Goal: Task Accomplishment & Management: Manage account settings

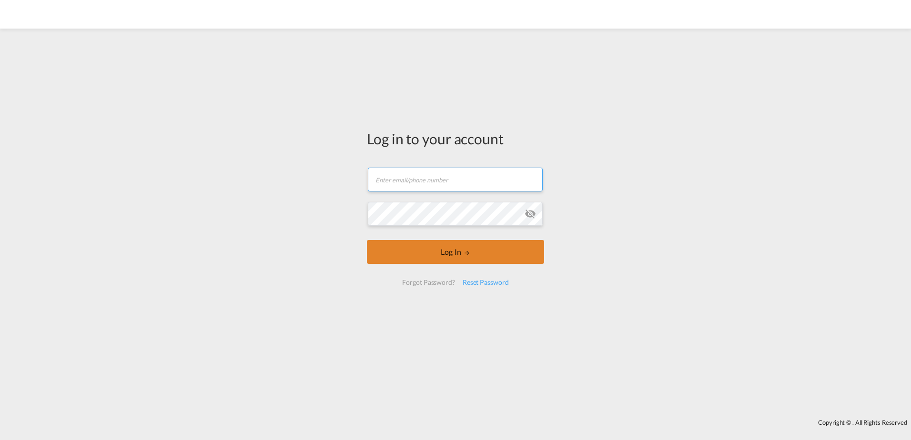
type input "[PERSON_NAME][EMAIL_ADDRESS][DOMAIN_NAME]"
click at [442, 250] on button "Log In" at bounding box center [455, 252] width 177 height 24
type input "[PERSON_NAME][EMAIL_ADDRESS][DOMAIN_NAME]"
click at [440, 251] on button "Log In" at bounding box center [455, 252] width 177 height 24
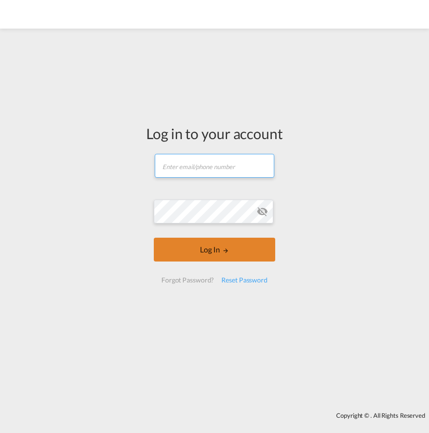
type input "[PERSON_NAME][EMAIL_ADDRESS][DOMAIN_NAME]"
click at [224, 254] on md-icon "LOGIN" at bounding box center [226, 250] width 7 height 7
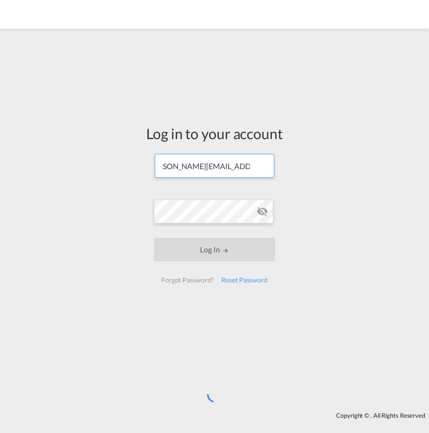
scroll to position [0, 0]
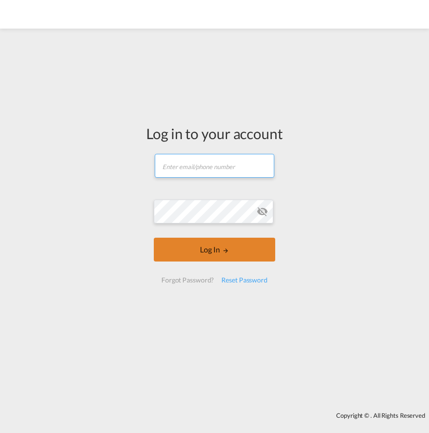
type input "[PERSON_NAME][EMAIL_ADDRESS][DOMAIN_NAME]"
click at [198, 253] on button "Log In" at bounding box center [215, 250] width 122 height 24
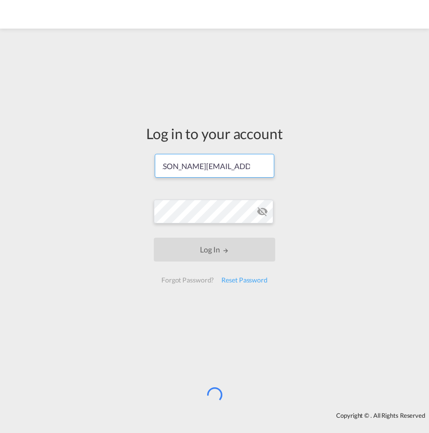
scroll to position [0, 0]
